Goal: Contribute content

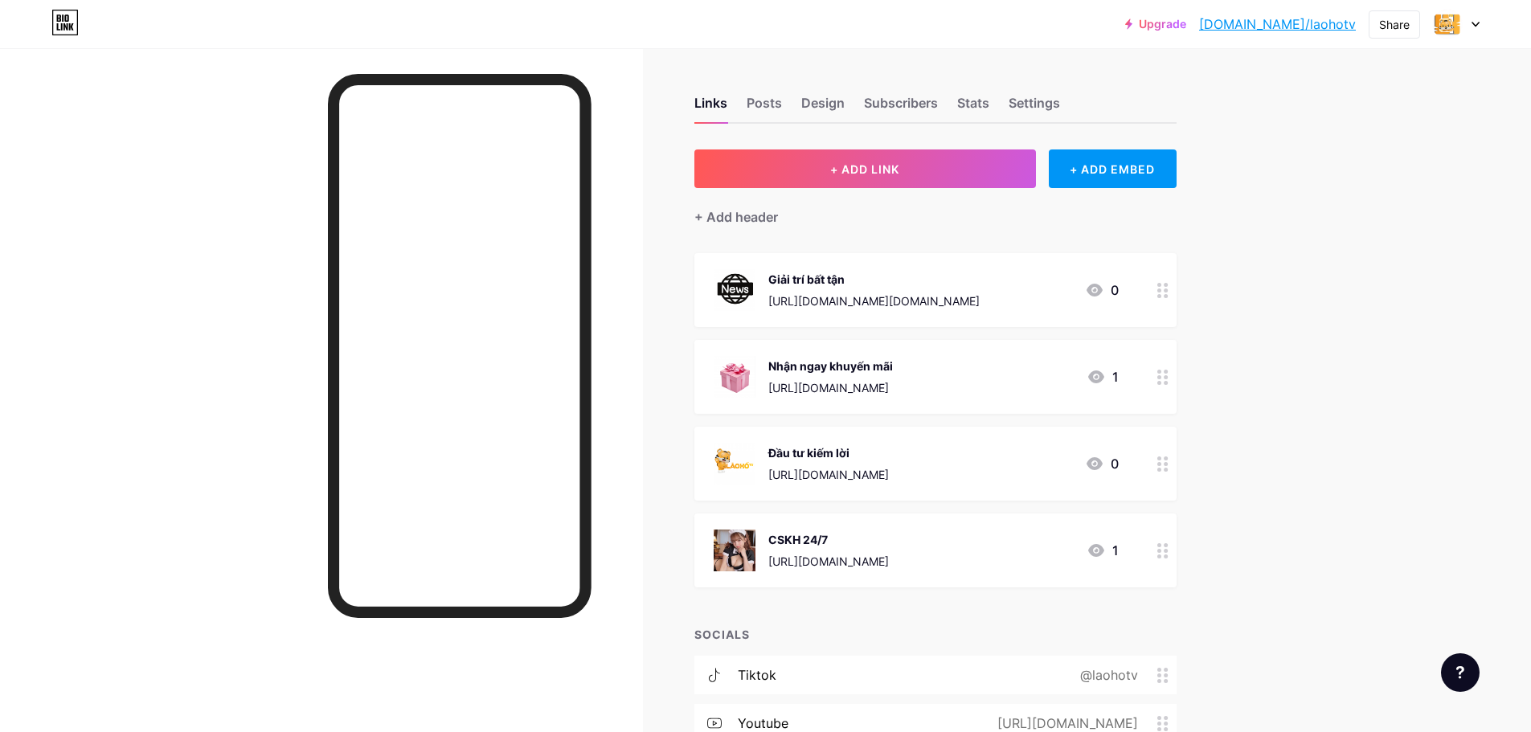
click at [980, 294] on div "[URL][DOMAIN_NAME][DOMAIN_NAME]" at bounding box center [873, 301] width 211 height 17
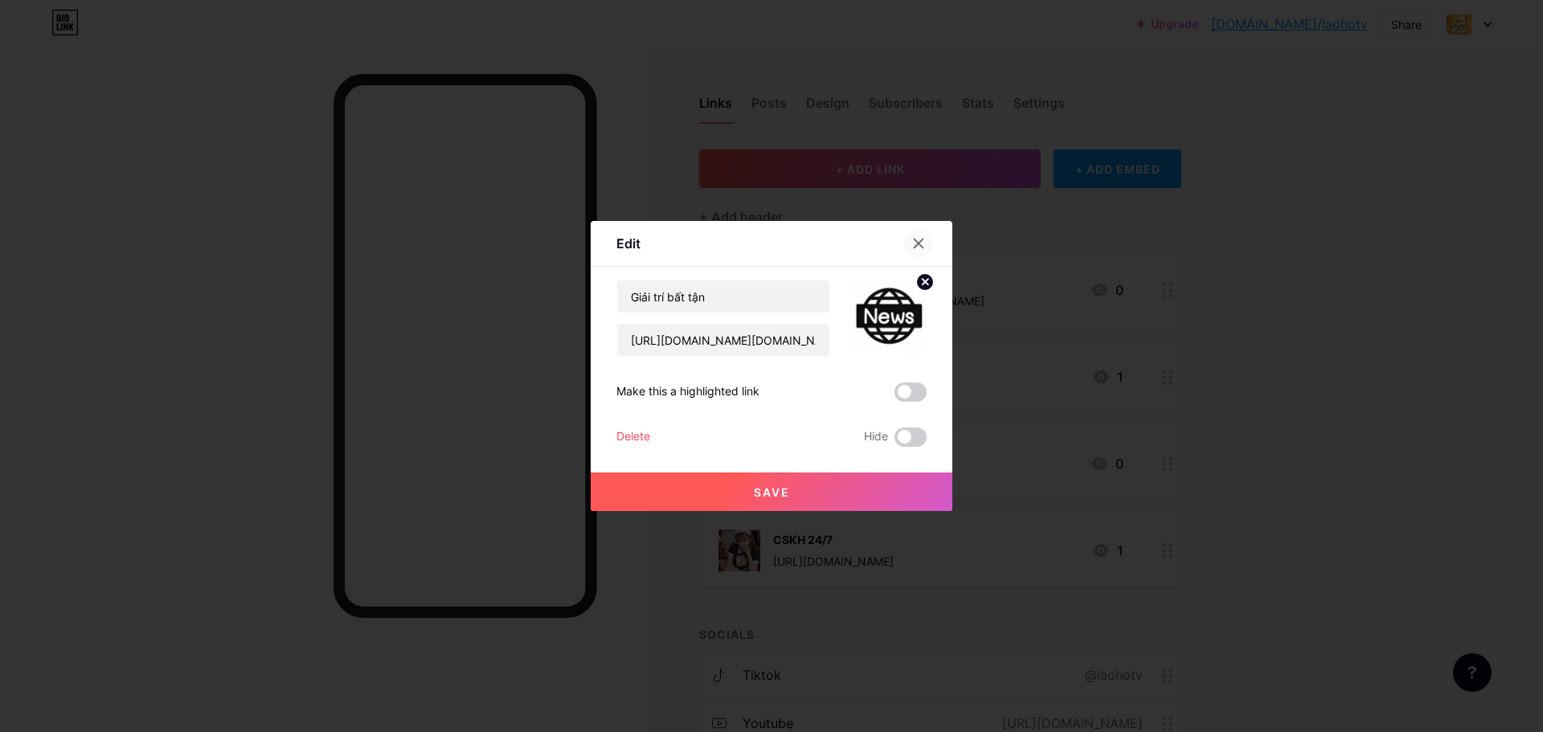
click at [915, 240] on icon at bounding box center [919, 243] width 9 height 9
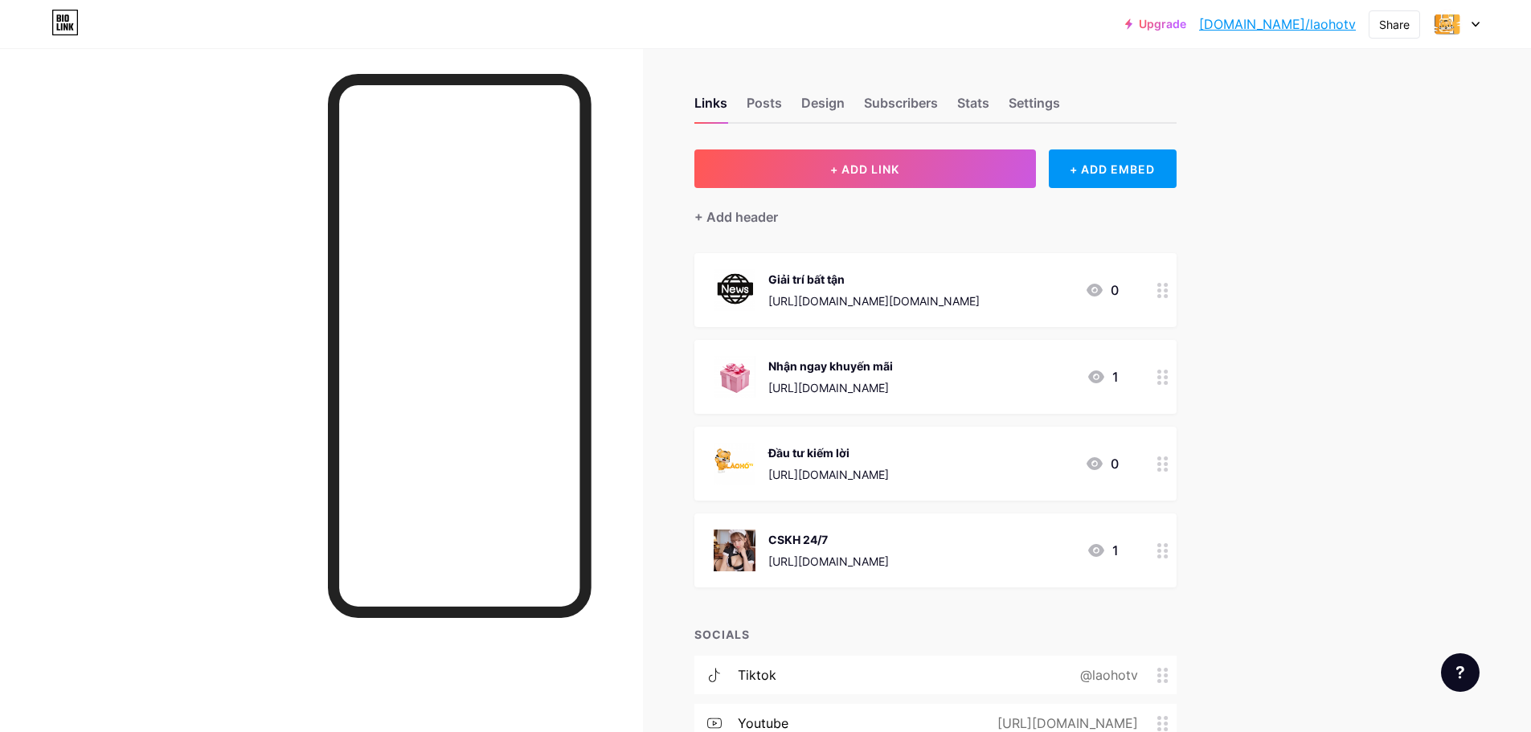
click at [893, 387] on div "[URL][DOMAIN_NAME]" at bounding box center [830, 387] width 125 height 17
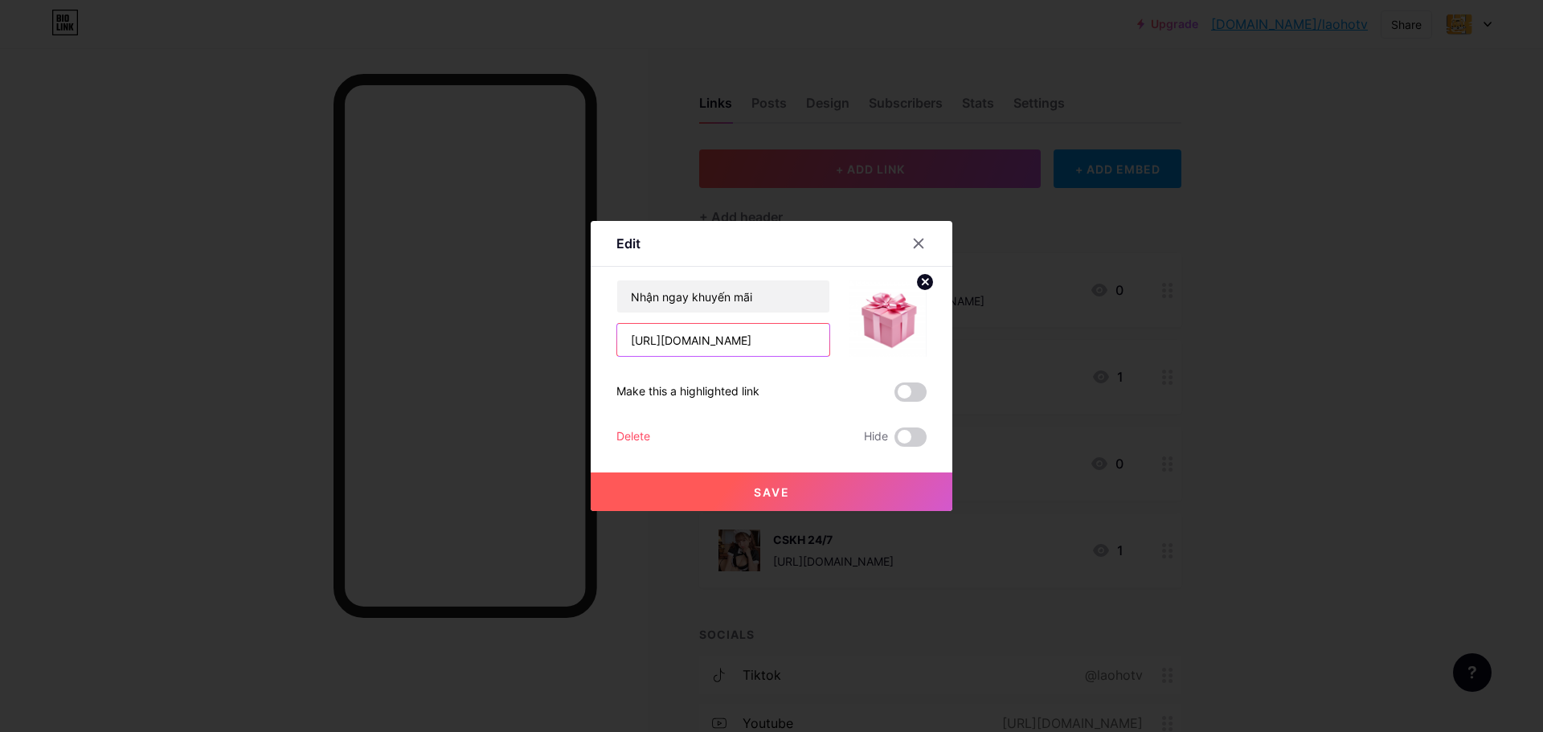
drag, startPoint x: 820, startPoint y: 339, endPoint x: 596, endPoint y: 317, distance: 225.3
click at [596, 317] on div "Edit Content YouTube Play YouTube video without leaving your page. ADD Vimeo Pl…" at bounding box center [772, 366] width 362 height 290
click at [809, 342] on input "[URL][DOMAIN_NAME]" at bounding box center [723, 340] width 212 height 32
click at [922, 243] on icon at bounding box center [918, 243] width 13 height 13
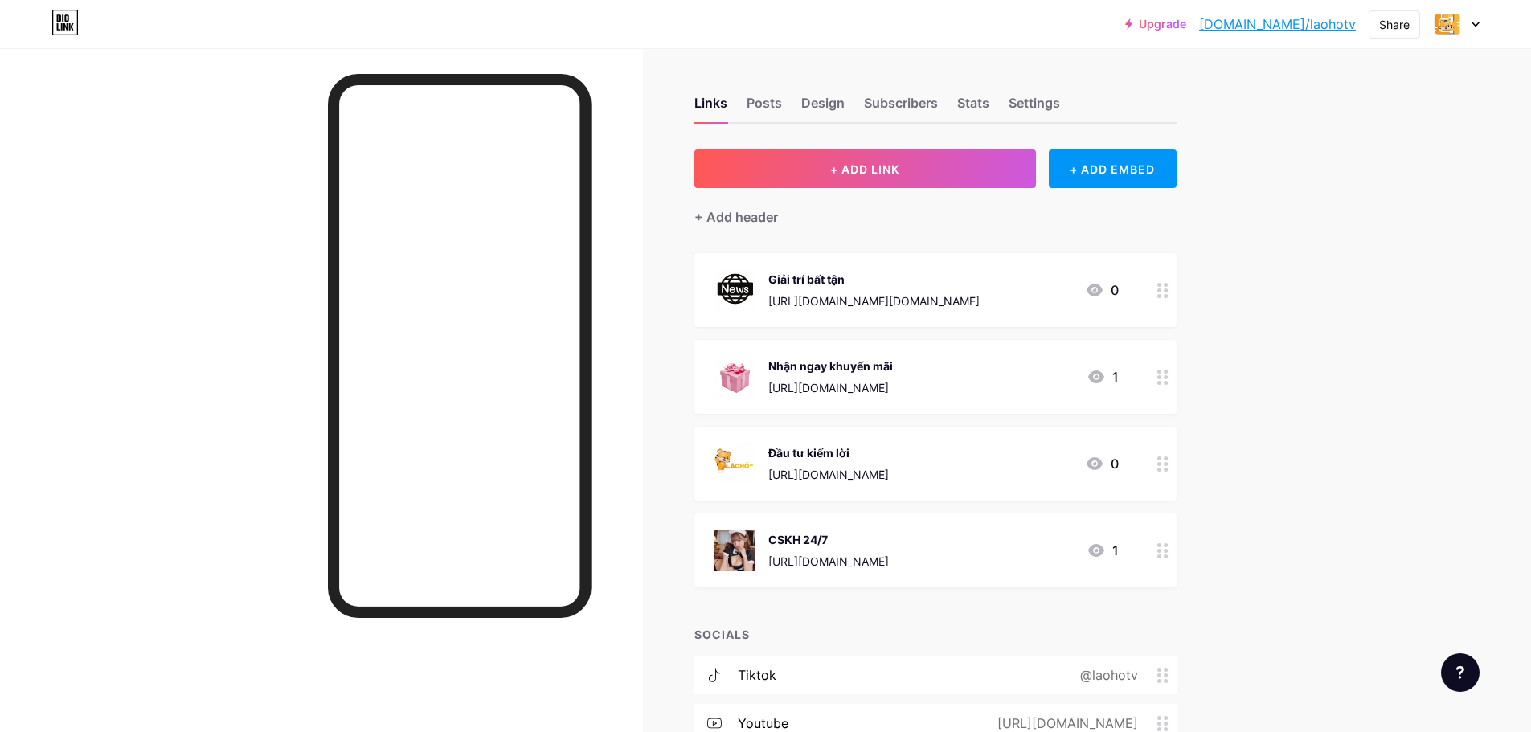
click at [1162, 465] on icon at bounding box center [1162, 463] width 11 height 15
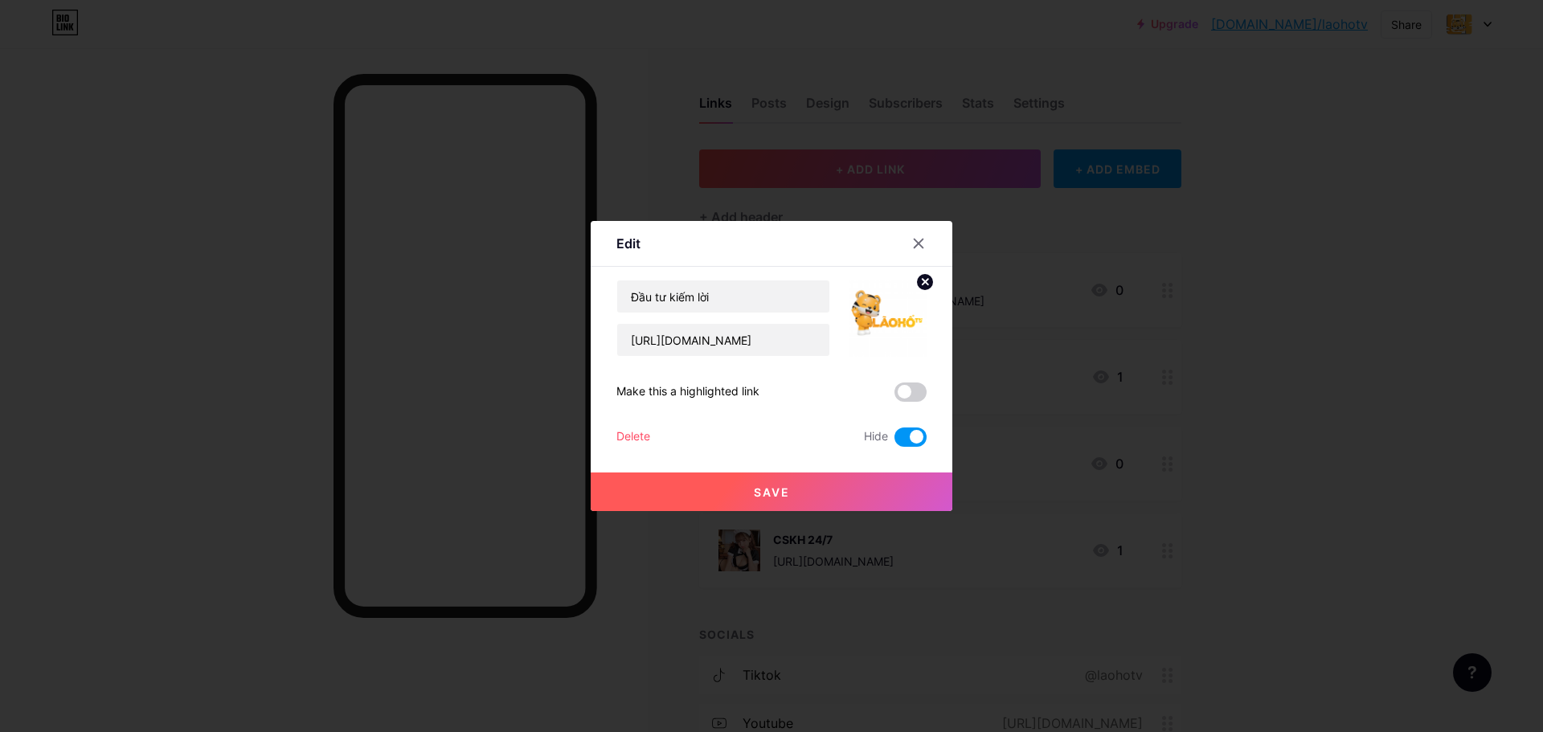
click at [898, 441] on span at bounding box center [910, 437] width 32 height 19
click at [894, 441] on input "checkbox" at bounding box center [894, 441] width 0 height 0
click at [739, 489] on button "Save" at bounding box center [772, 492] width 362 height 39
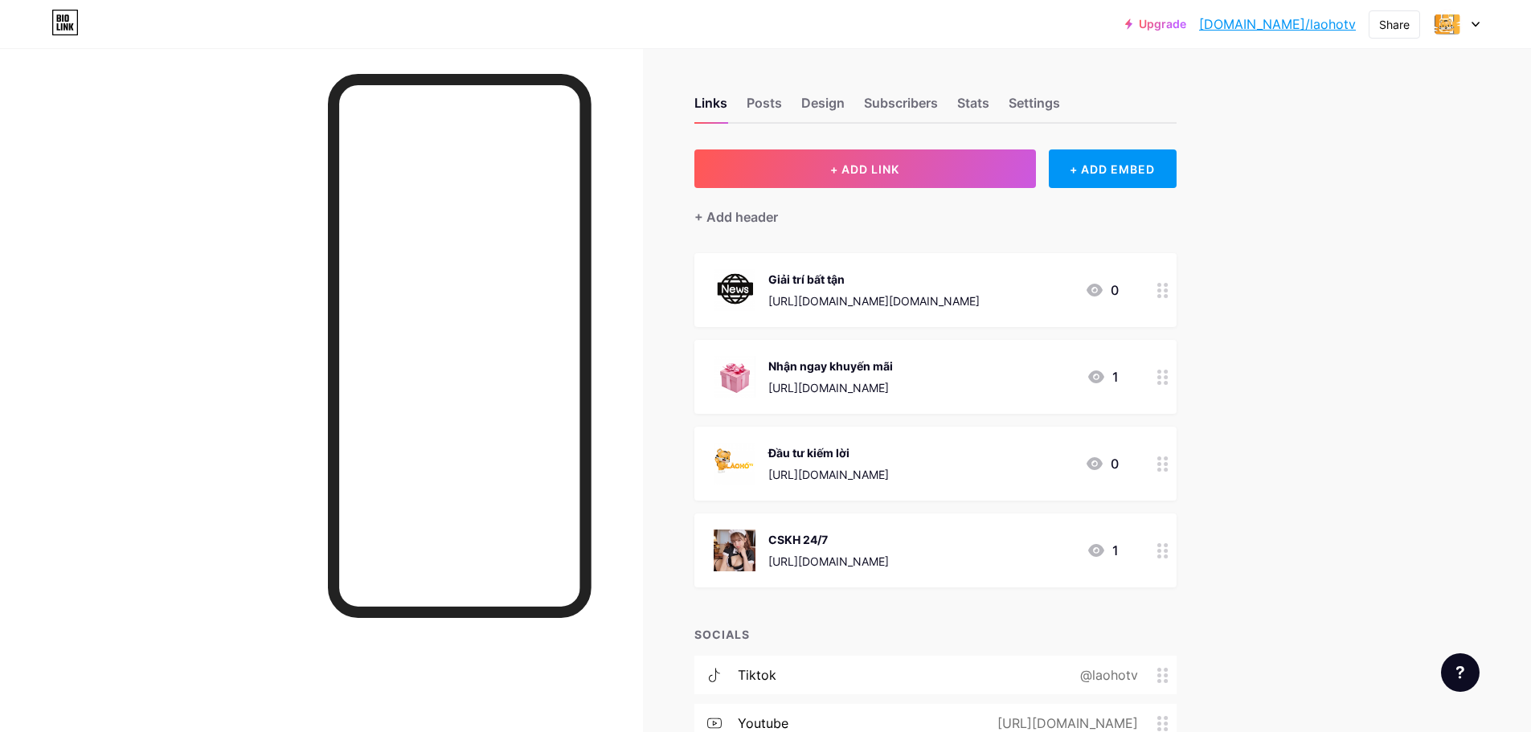
click at [889, 473] on div "[URL][DOMAIN_NAME]" at bounding box center [828, 474] width 121 height 17
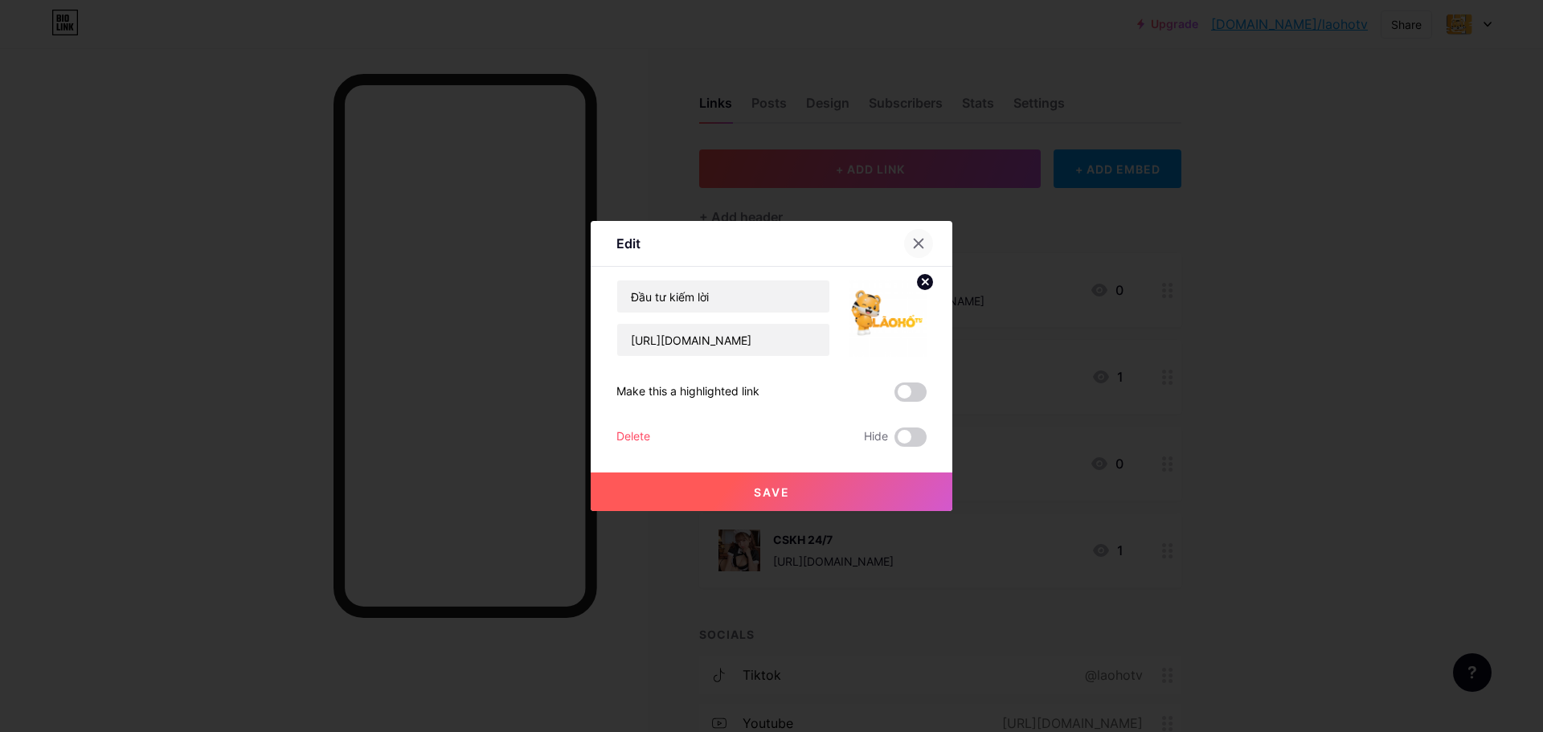
click at [919, 242] on icon at bounding box center [919, 243] width 9 height 9
